Goal: Task Accomplishment & Management: Use online tool/utility

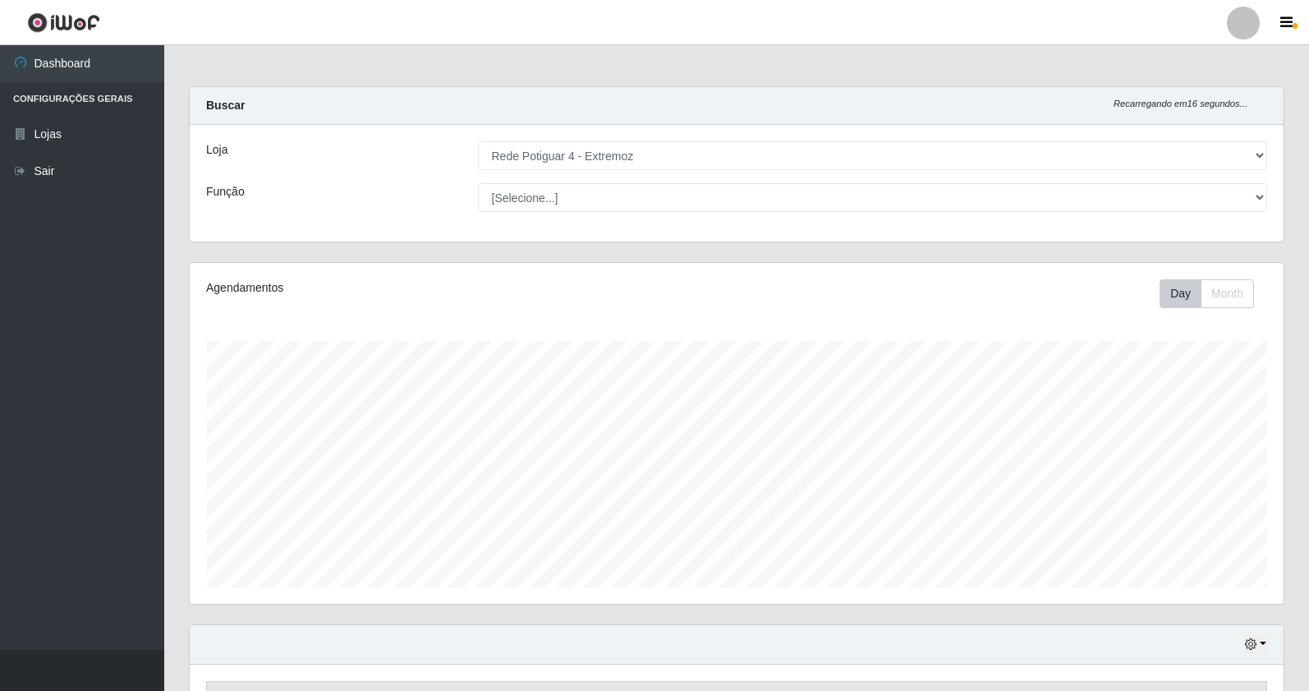
select select "78"
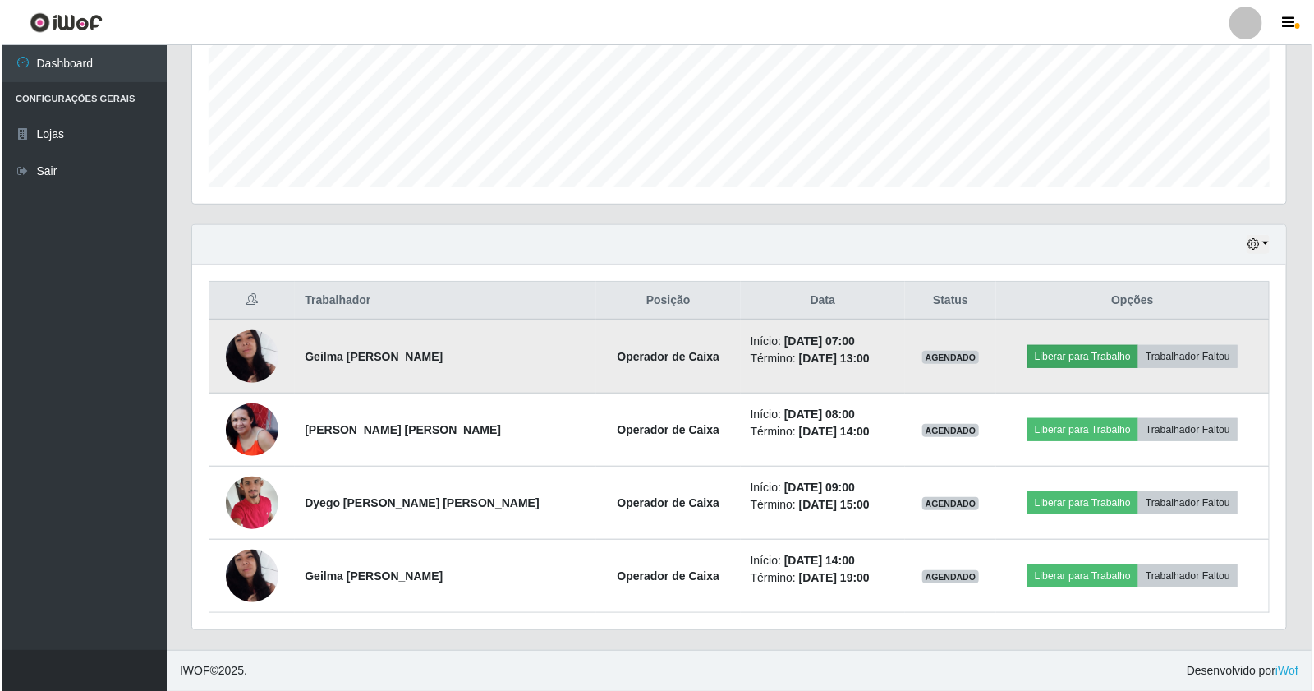
scroll to position [340, 1094]
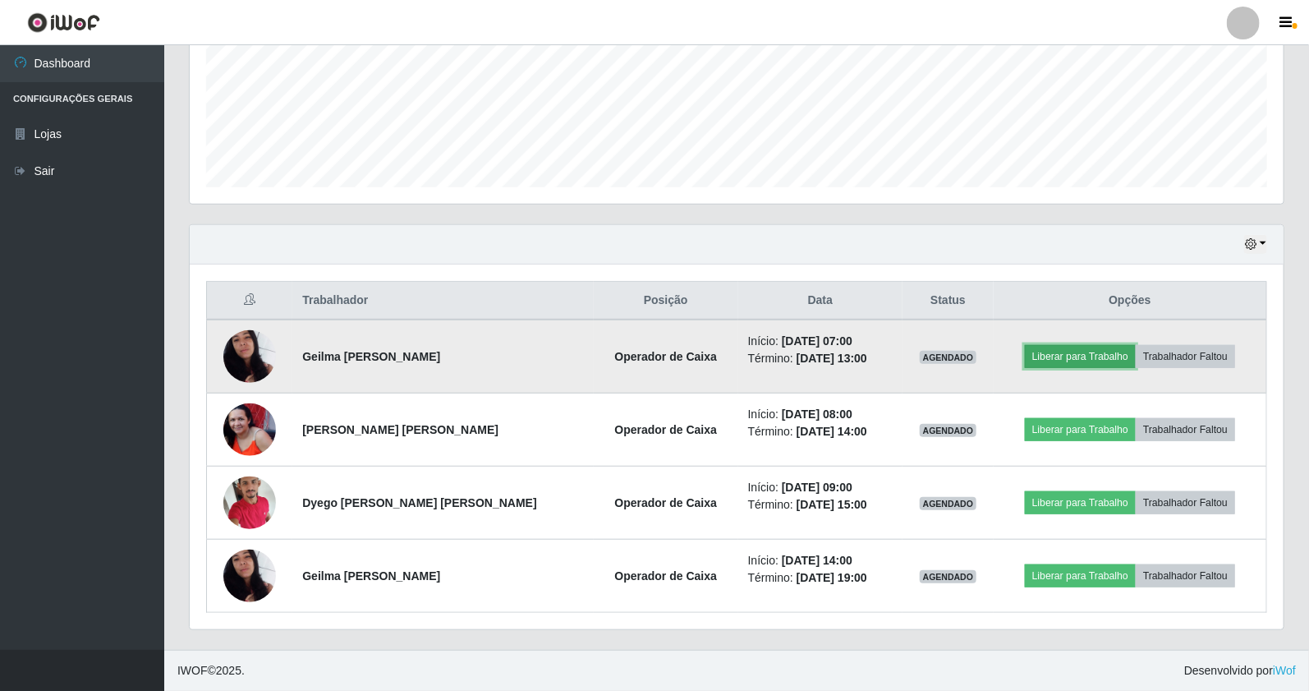
click at [1046, 355] on button "Liberar para Trabalho" at bounding box center [1080, 356] width 111 height 23
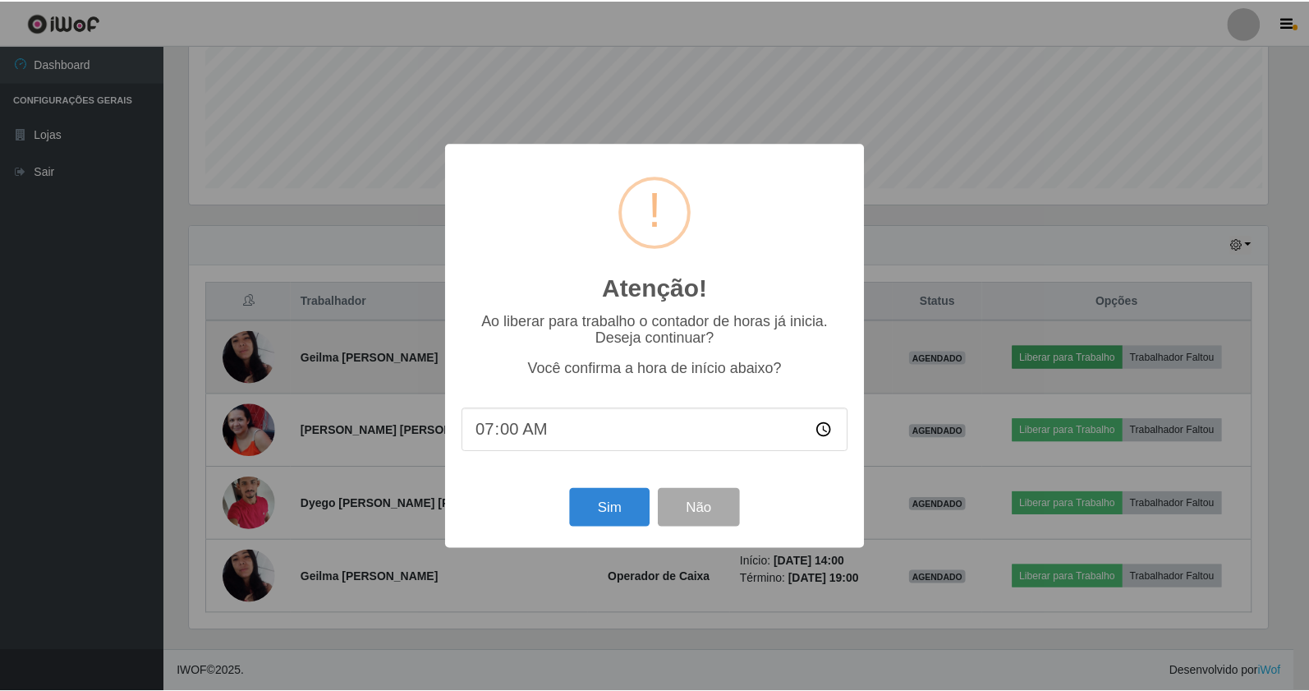
scroll to position [340, 1083]
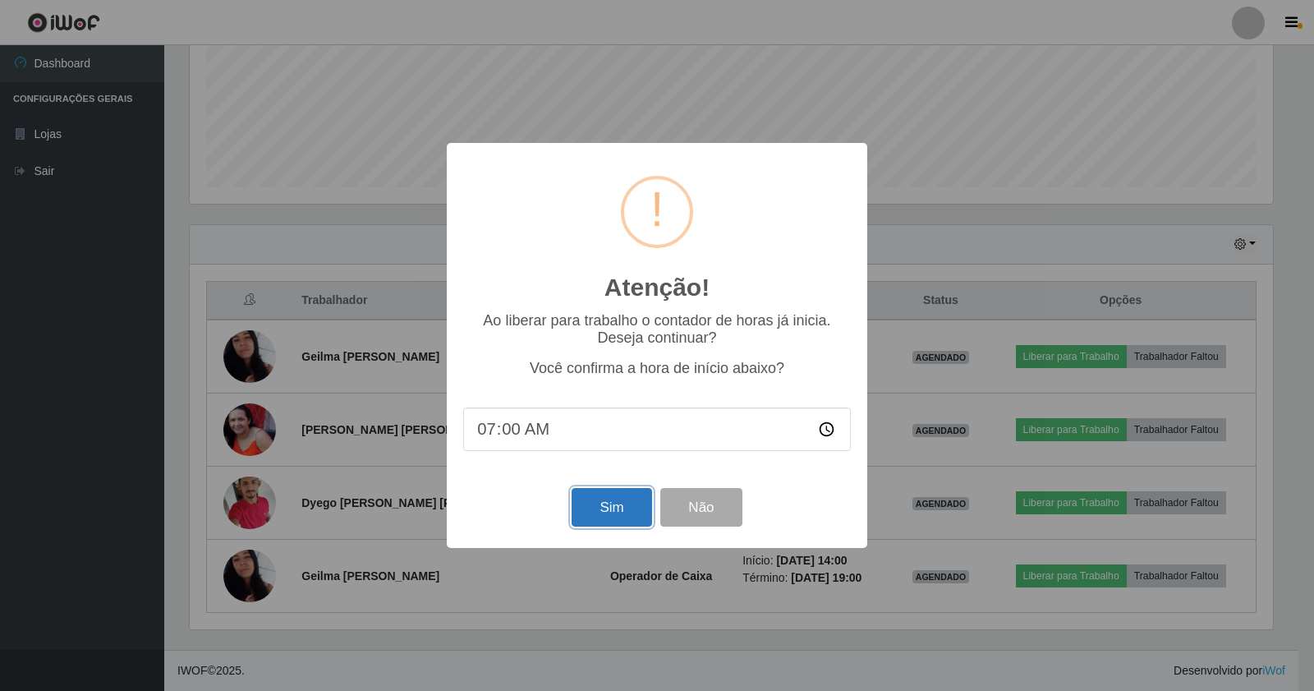
click at [637, 516] on button "Sim" at bounding box center [612, 507] width 80 height 39
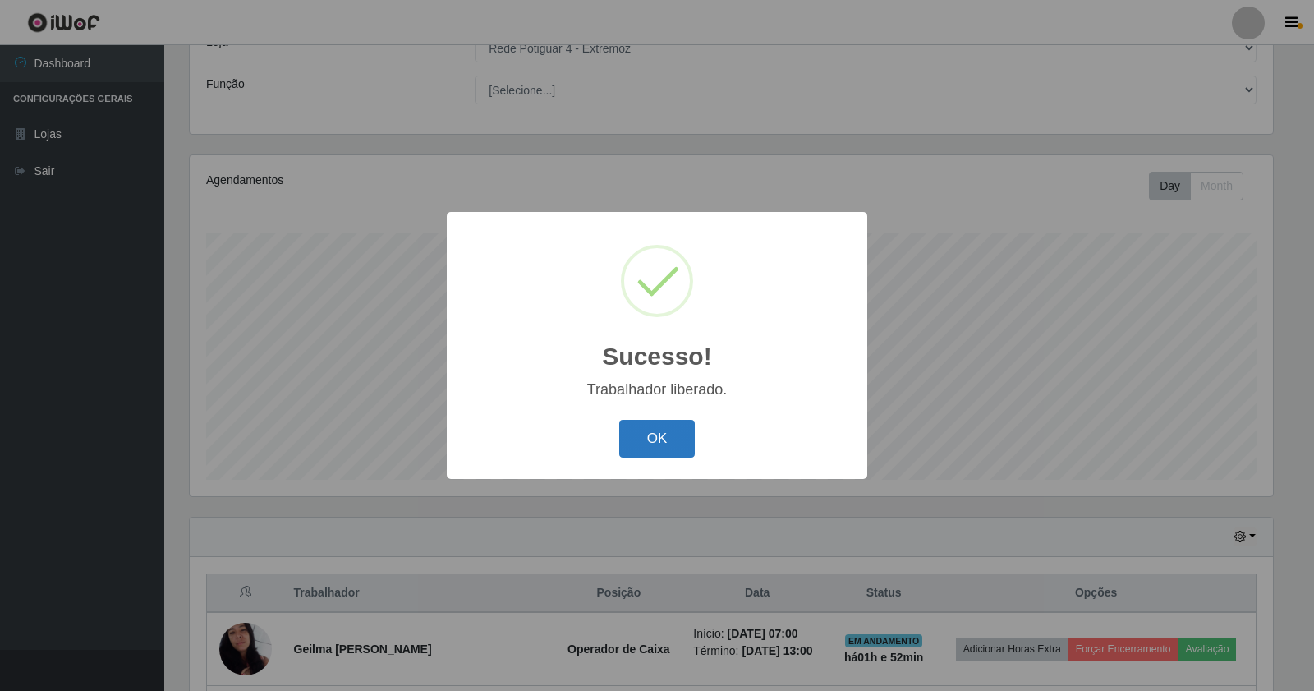
click at [646, 441] on button "OK" at bounding box center [657, 439] width 76 height 39
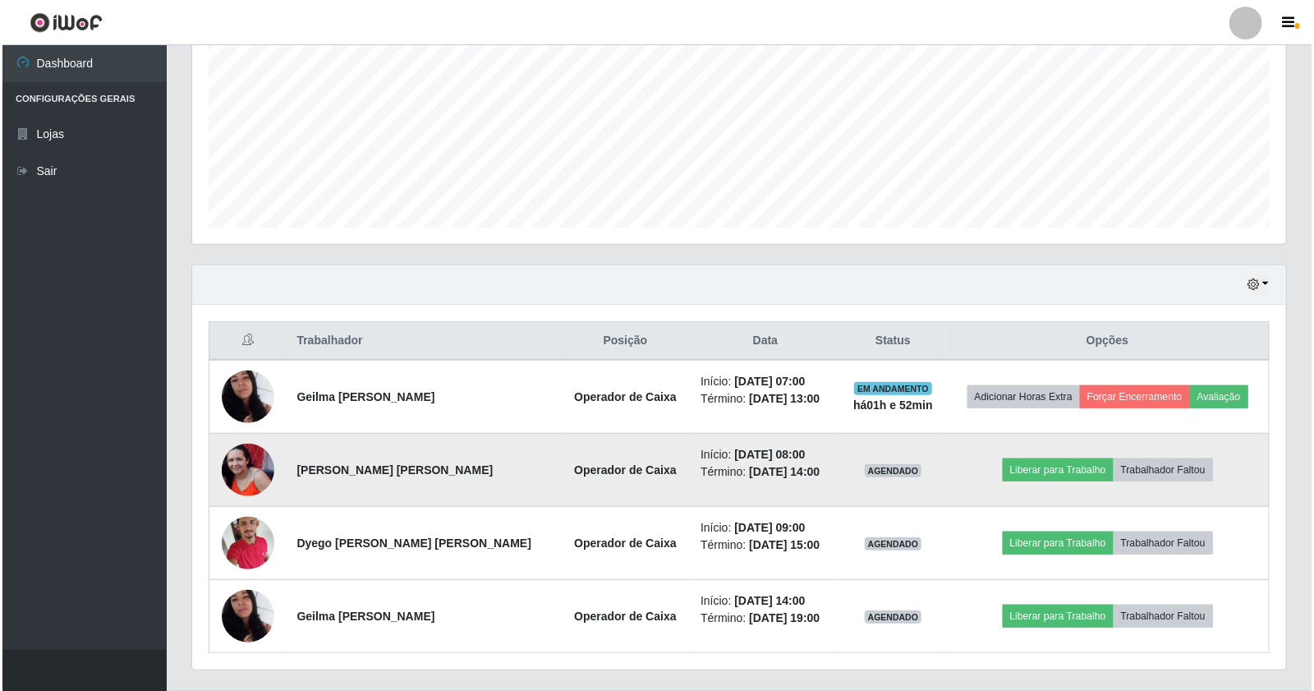
scroll to position [381, 0]
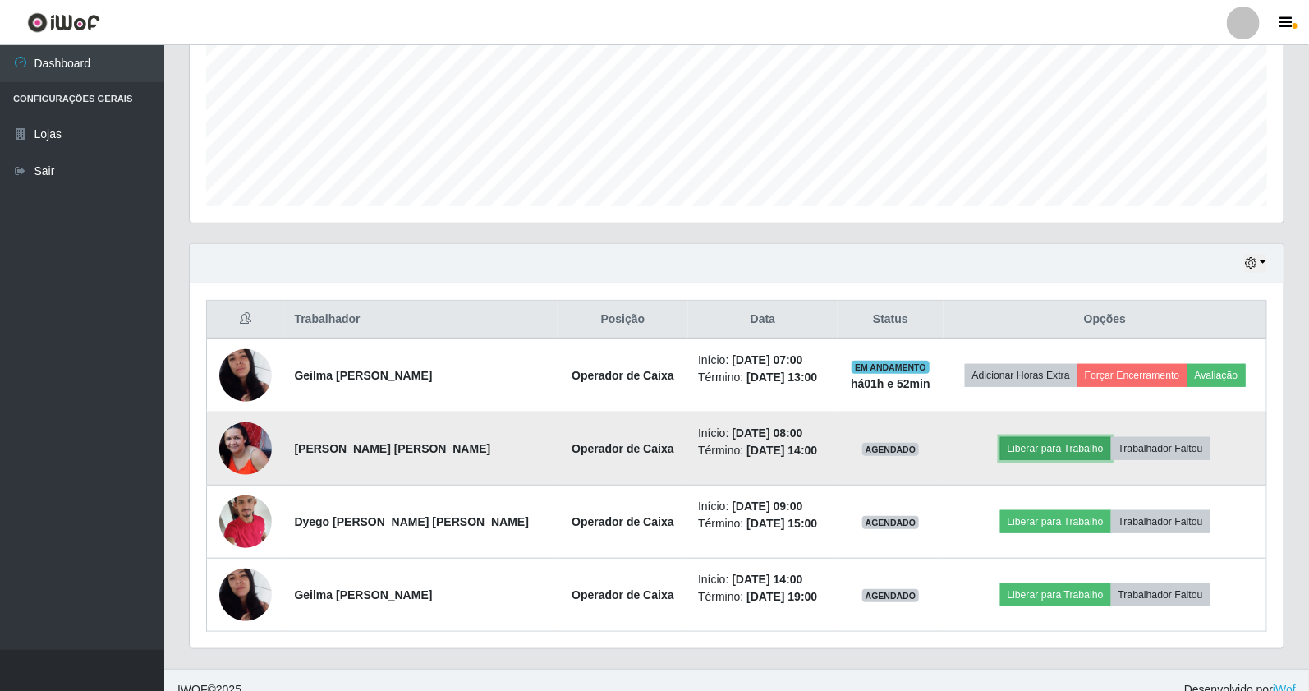
click at [1017, 456] on button "Liberar para Trabalho" at bounding box center [1056, 448] width 111 height 23
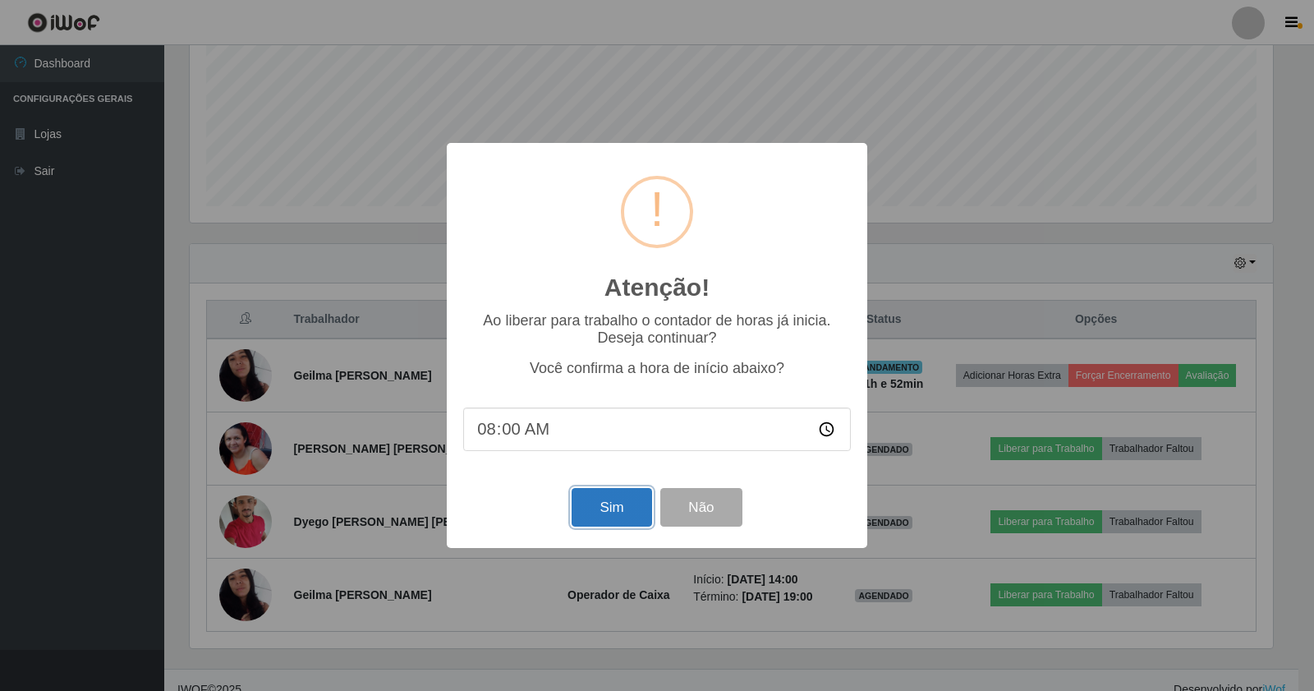
click at [586, 519] on button "Sim" at bounding box center [612, 507] width 80 height 39
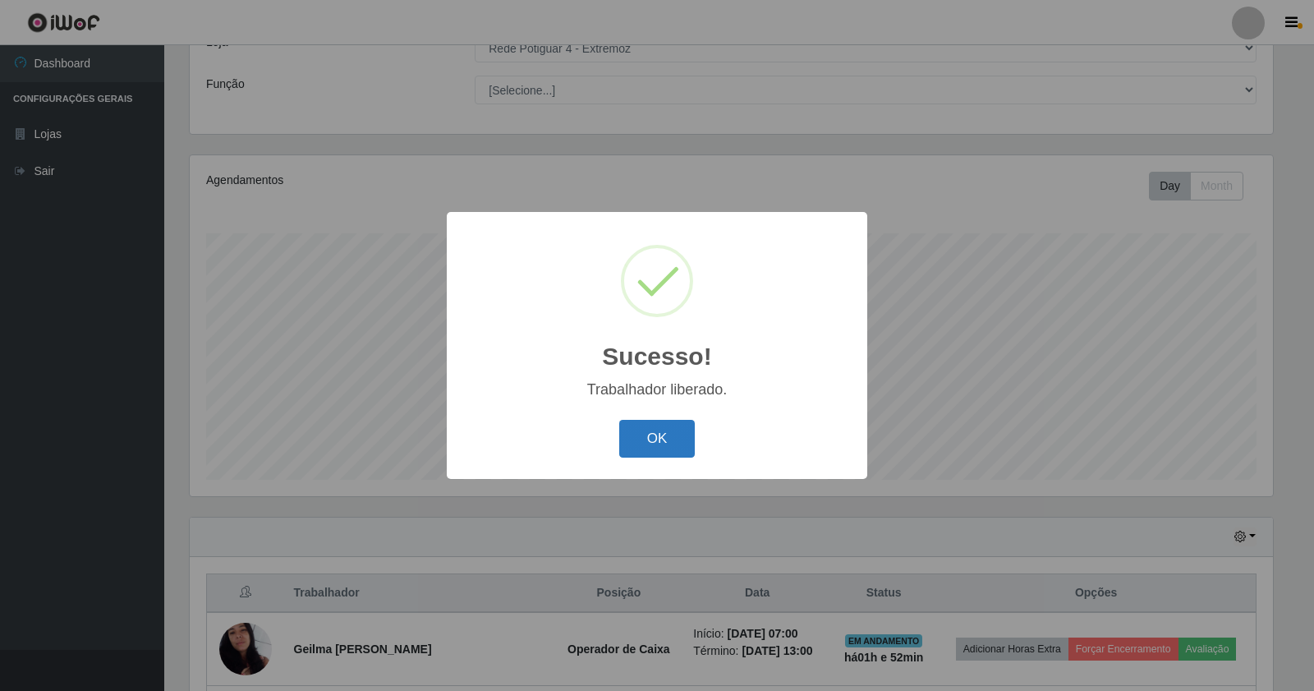
click at [660, 438] on button "OK" at bounding box center [657, 439] width 76 height 39
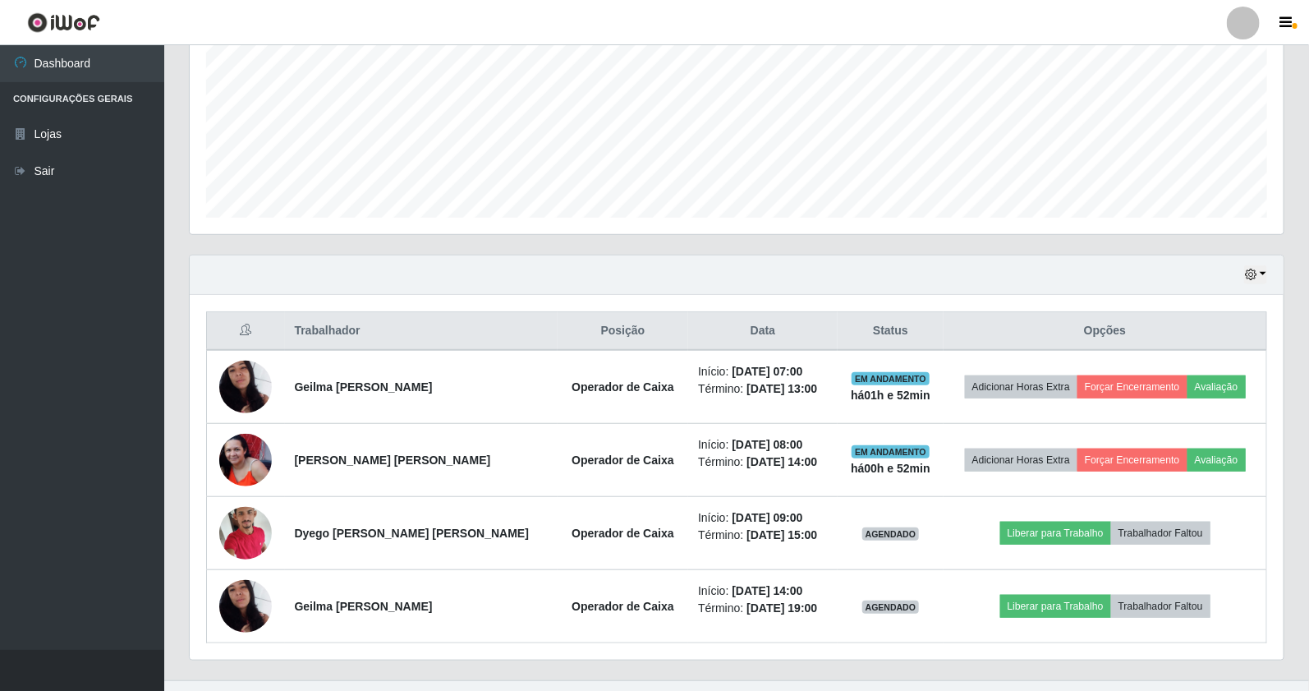
scroll to position [400, 0]
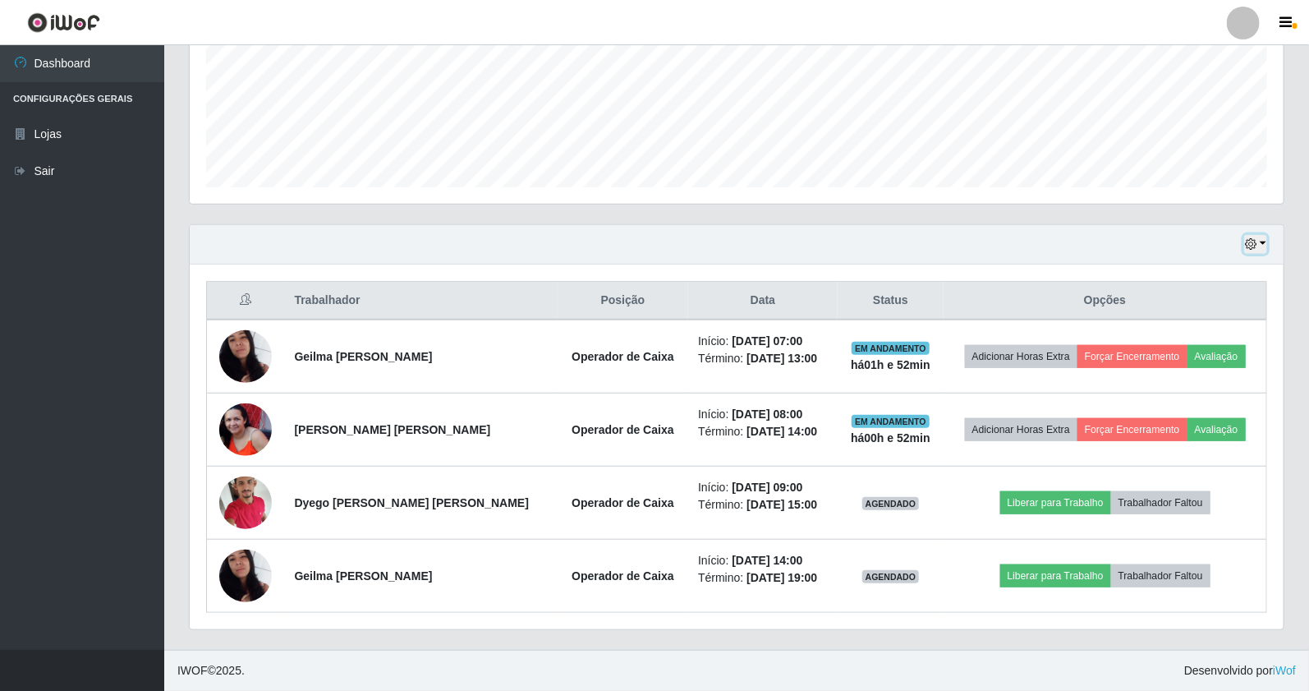
click at [1255, 242] on icon "button" at bounding box center [1251, 244] width 12 height 12
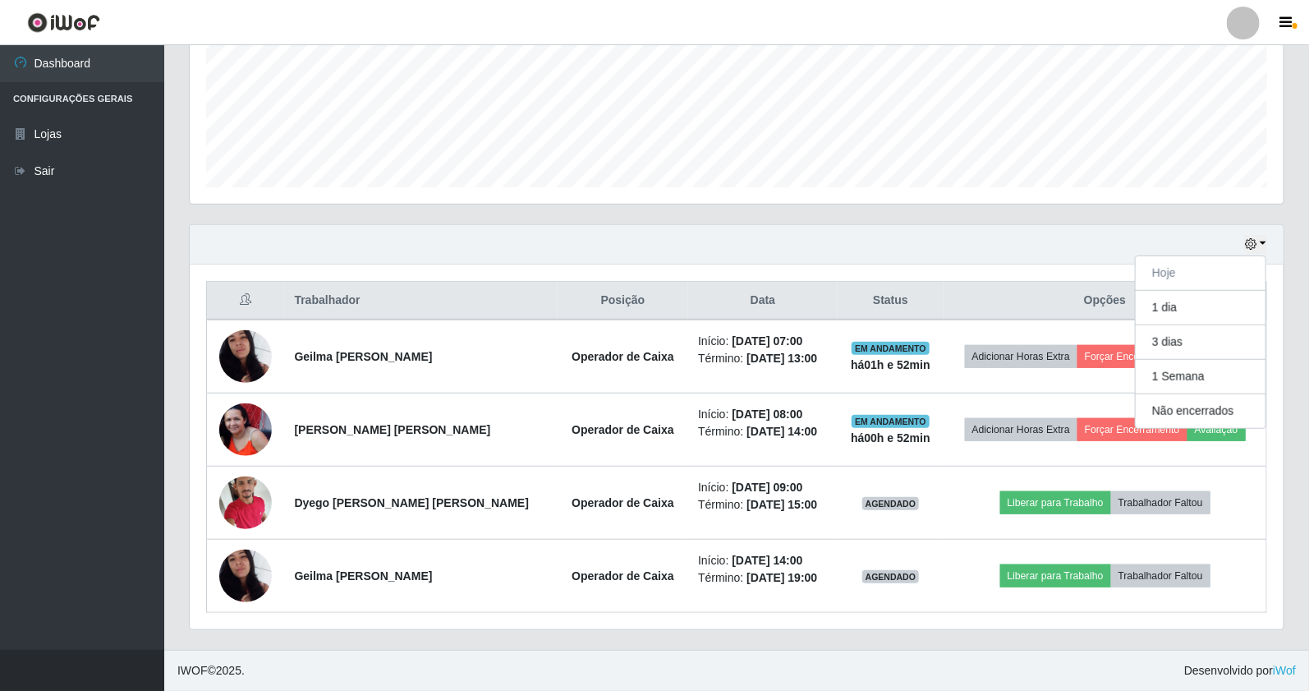
click at [1074, 227] on div "Hoje 1 dia 3 dias 1 Semana Não encerrados" at bounding box center [737, 244] width 1094 height 39
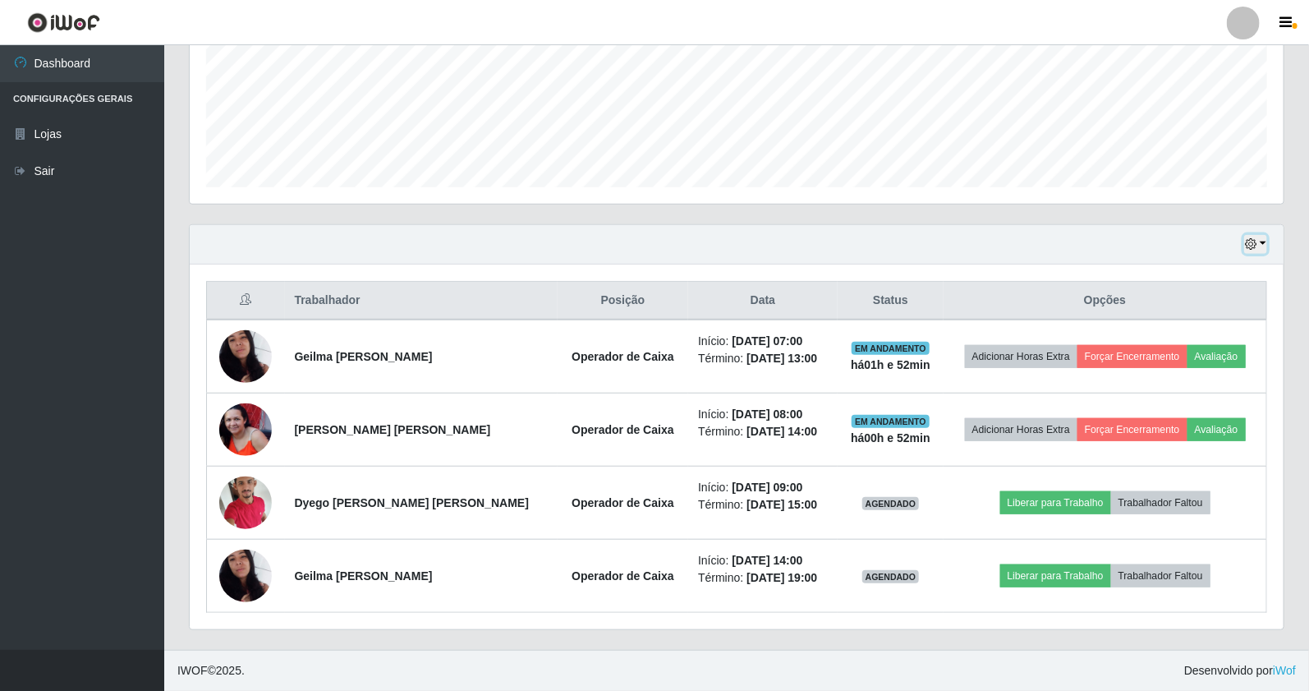
click at [1254, 244] on icon "button" at bounding box center [1251, 244] width 12 height 12
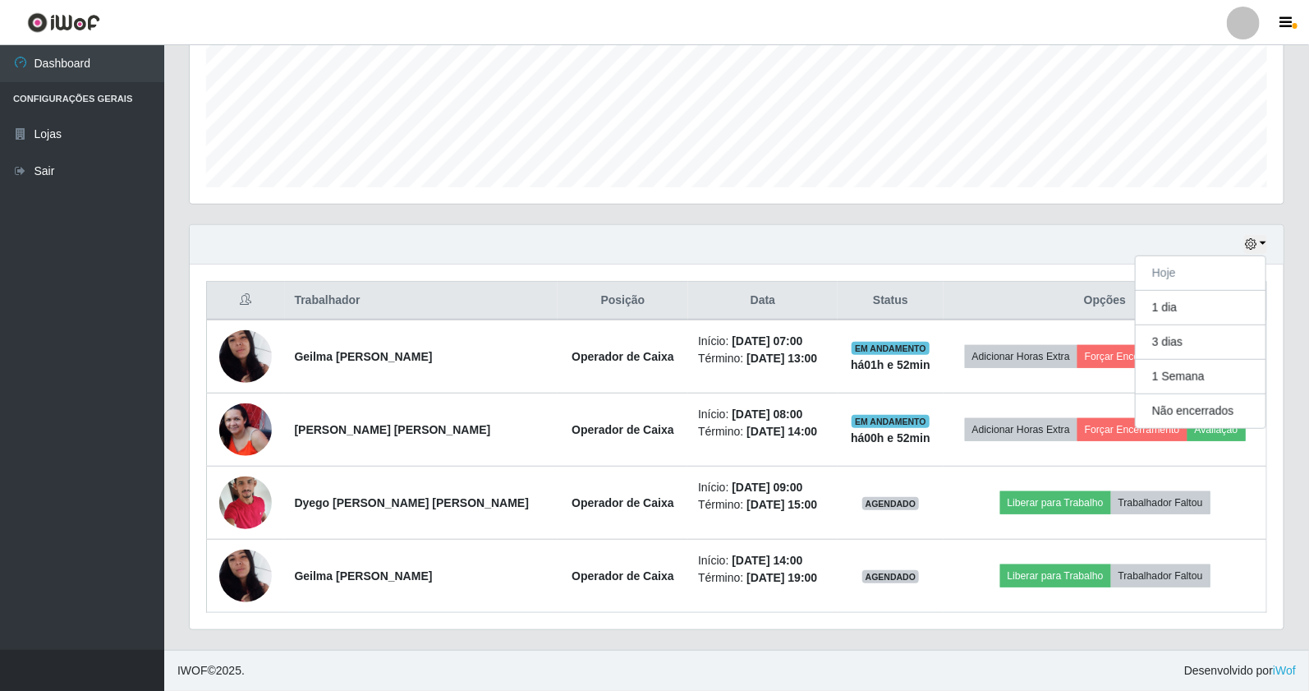
click at [1049, 257] on div "Hoje 1 dia 3 dias 1 Semana Não encerrados" at bounding box center [737, 244] width 1094 height 39
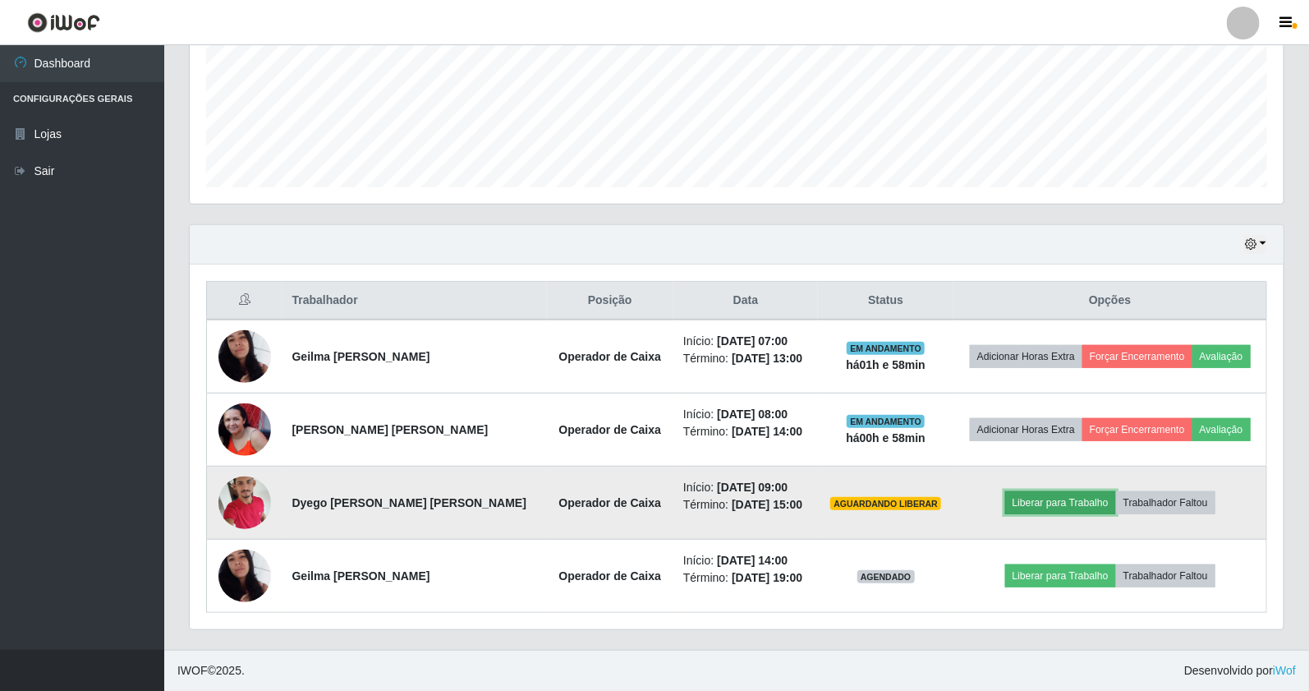
click at [1055, 503] on button "Liberar para Trabalho" at bounding box center [1060, 502] width 111 height 23
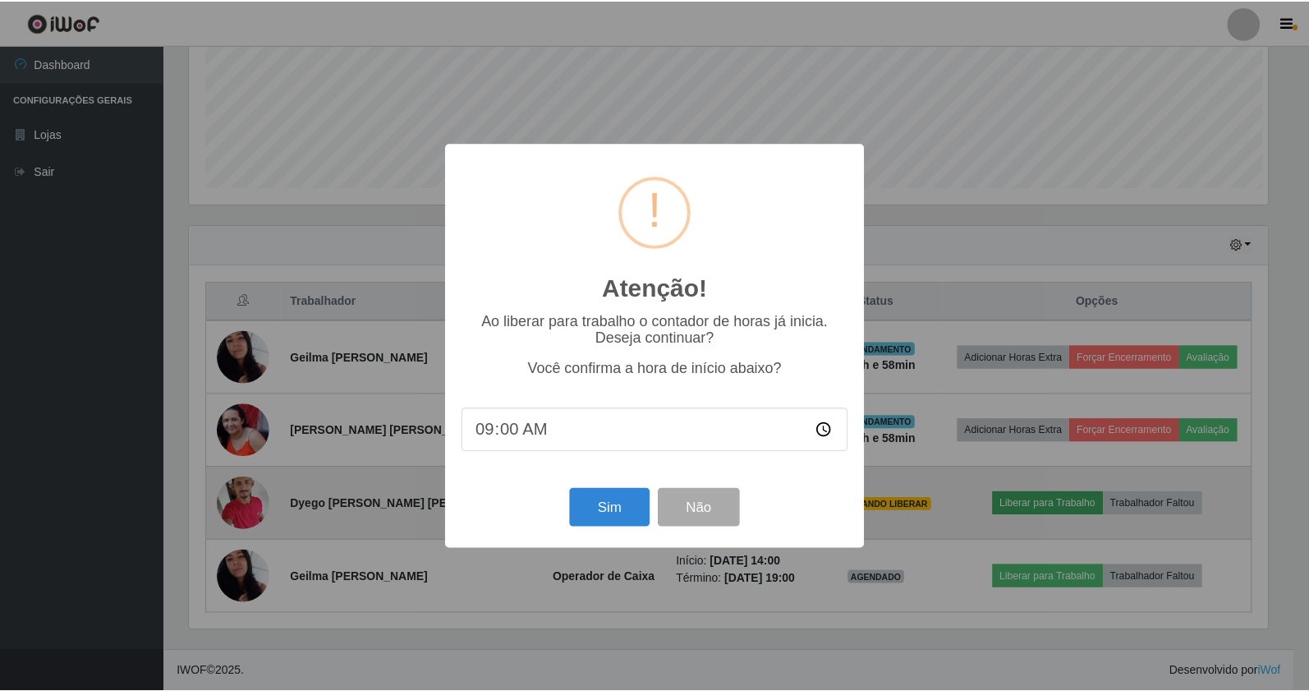
scroll to position [340, 1083]
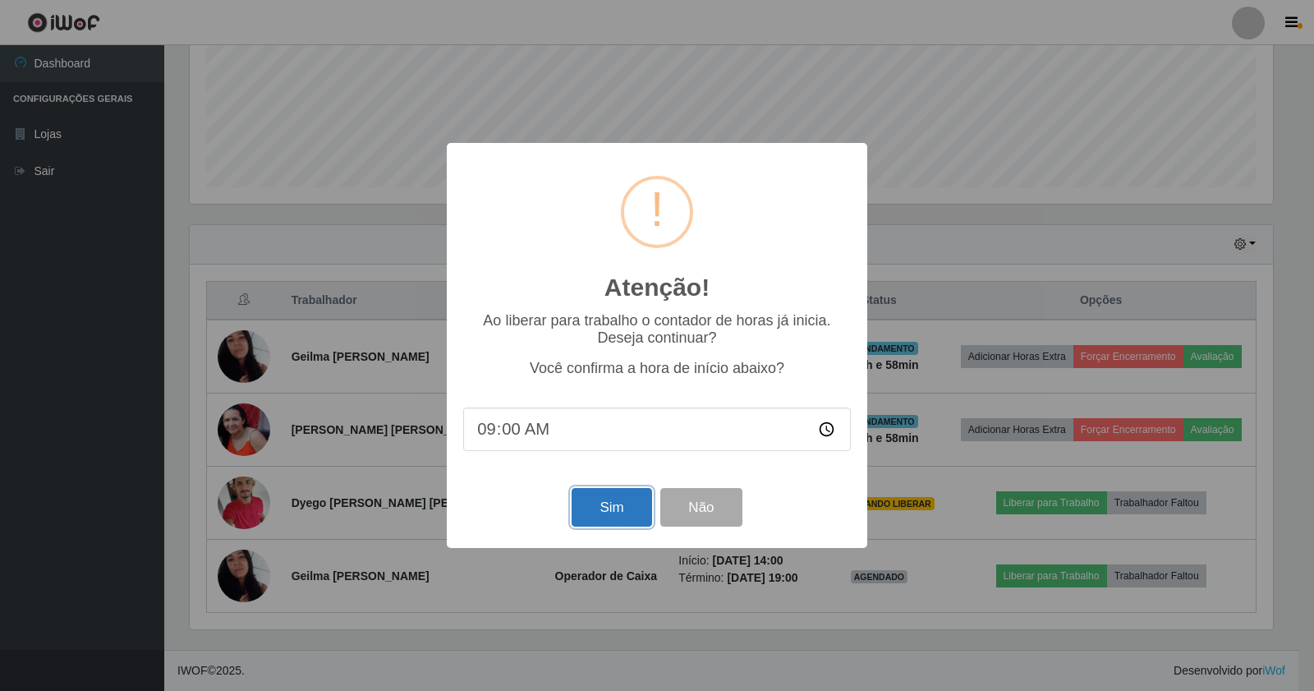
click at [641, 496] on button "Sim" at bounding box center [612, 507] width 80 height 39
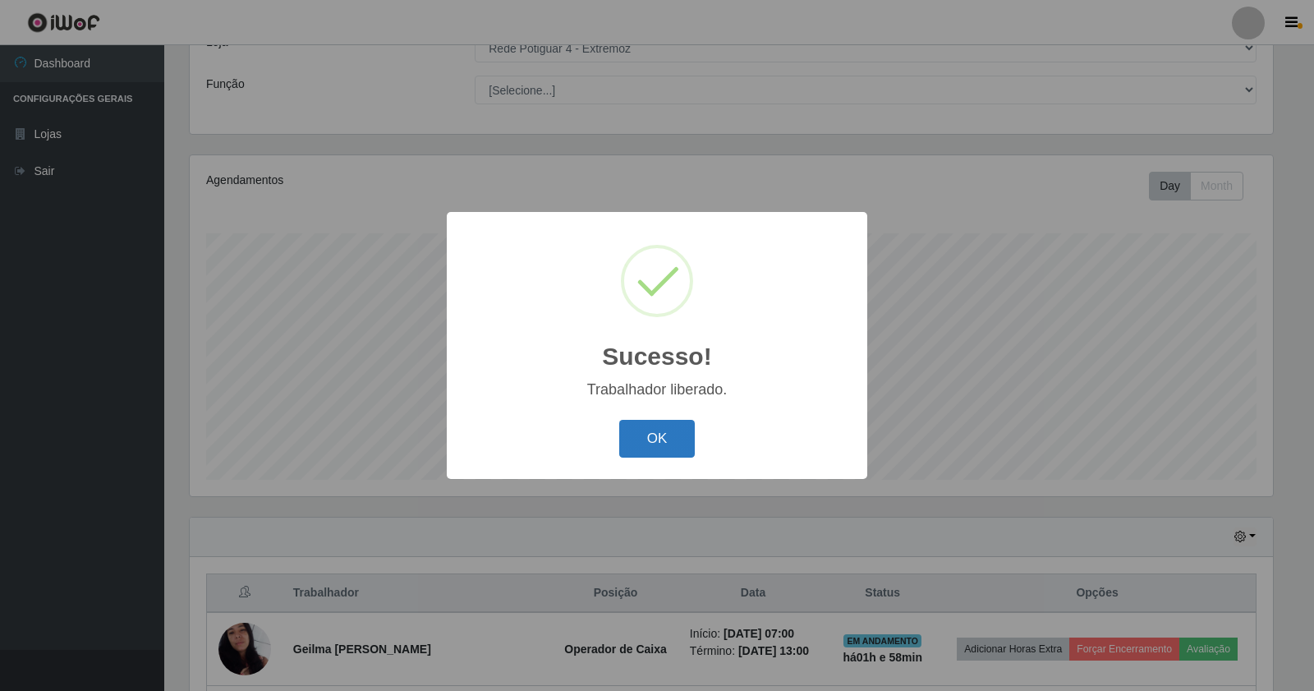
click at [661, 447] on button "OK" at bounding box center [657, 439] width 76 height 39
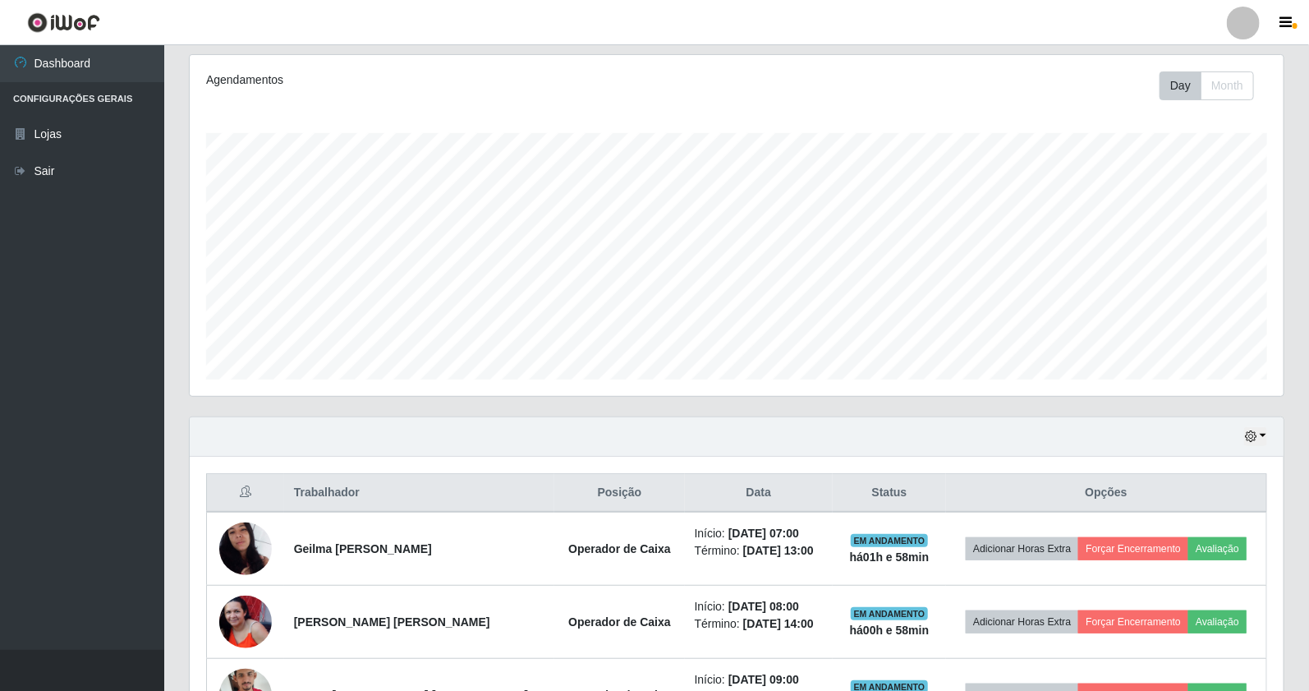
scroll to position [381, 0]
